Goal: Transaction & Acquisition: Purchase product/service

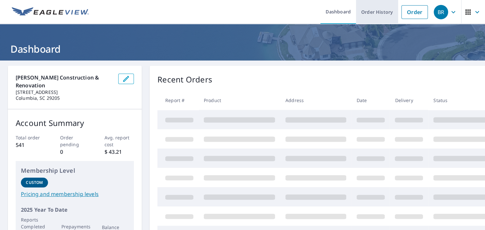
click at [380, 12] on link "Order History" at bounding box center [377, 12] width 42 height 24
click at [376, 14] on link "Order History" at bounding box center [377, 12] width 42 height 24
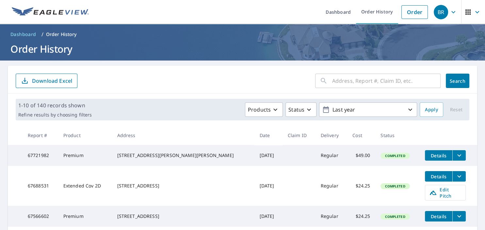
click at [355, 81] on input "text" at bounding box center [386, 81] width 109 height 18
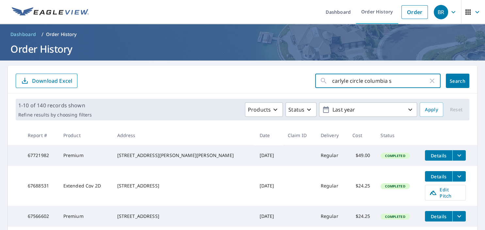
type input "carlyle circle columbia sc"
click button "Search" at bounding box center [458, 81] width 24 height 14
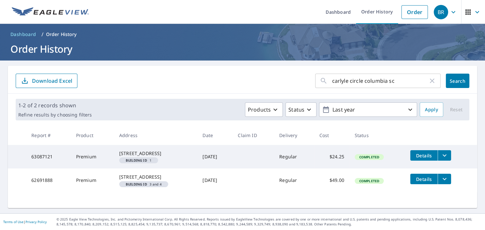
drag, startPoint x: 116, startPoint y: 153, endPoint x: 161, endPoint y: 159, distance: 45.2
click at [161, 159] on td "196 Carlyle Circle Columbia, SC 29206 Building ID 1" at bounding box center [155, 157] width 83 height 24
copy div "196 Carlyle Circle Columbia, SC 29206"
click at [419, 13] on link "Order" at bounding box center [415, 12] width 26 height 14
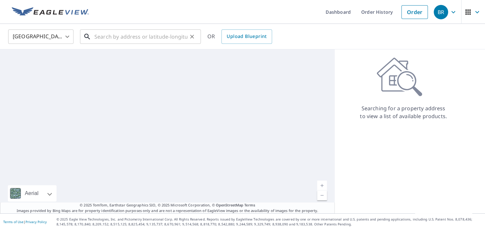
click at [134, 38] on input "text" at bounding box center [140, 36] width 93 height 18
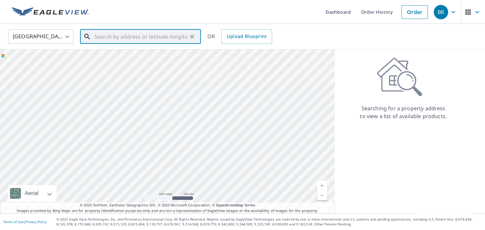
paste input "196 Carlyle Circle Columbia, SC 29206"
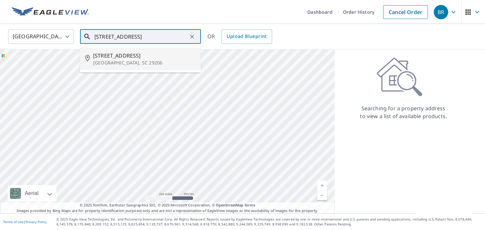
click at [120, 57] on span "196 Carlyle Cir" at bounding box center [144, 56] width 103 height 8
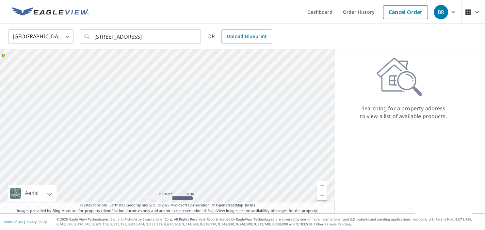
type input "196 Carlyle Cir Columbia, SC 29206"
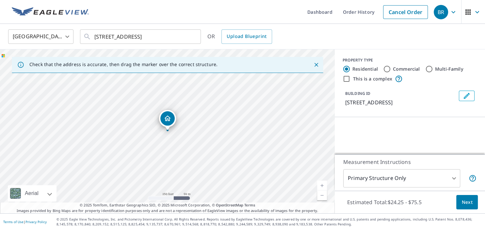
scroll to position [0, 0]
click at [315, 63] on icon "Close" at bounding box center [316, 64] width 7 height 7
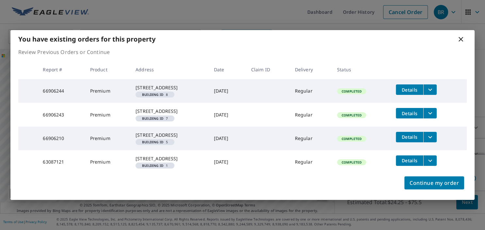
click at [462, 37] on icon at bounding box center [461, 39] width 5 height 5
